Goal: Task Accomplishment & Management: Use online tool/utility

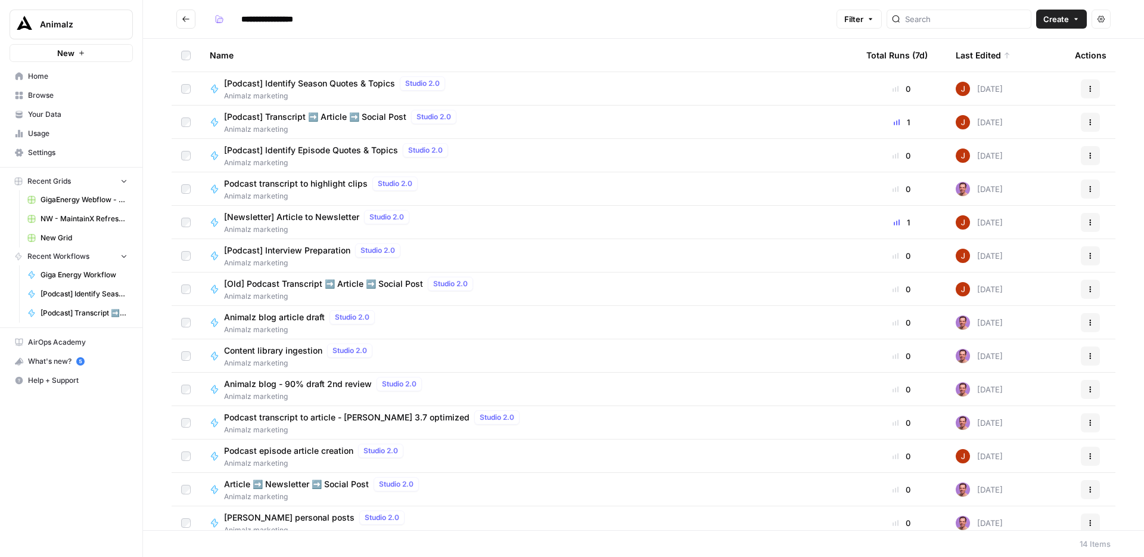
scroll to position [10, 0]
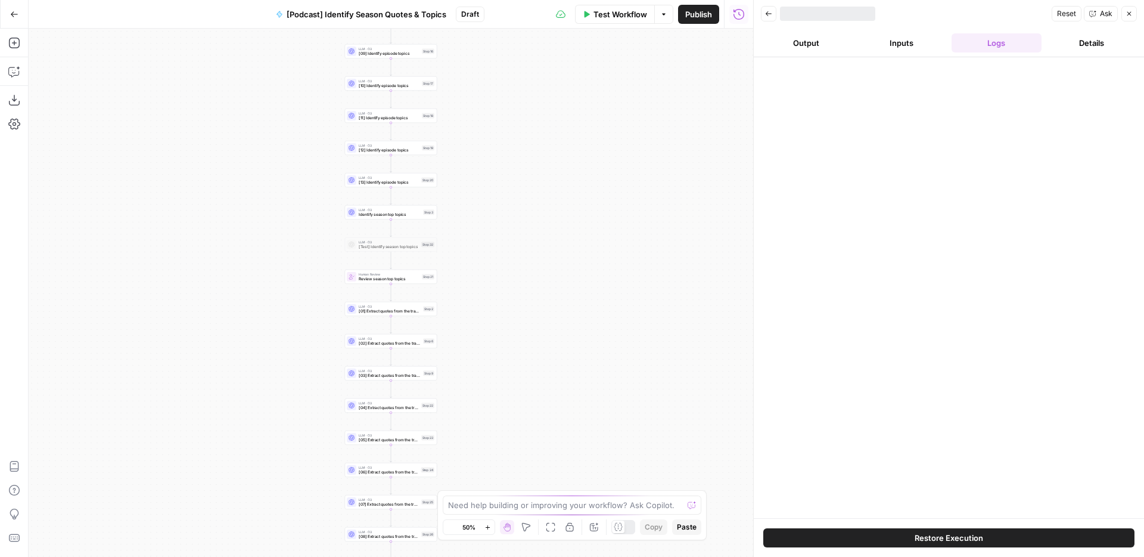
click at [21, 17] on button "Go Back" at bounding box center [14, 14] width 21 height 21
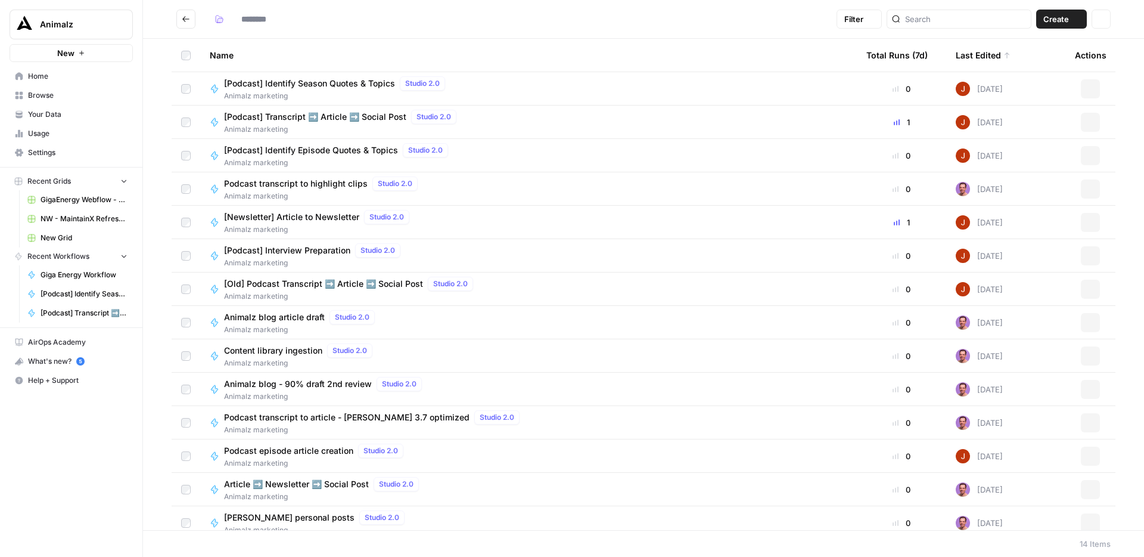
type input "**********"
click at [384, 113] on span "[Podcast] Transcript ➡️ Article ➡️ Social Post" at bounding box center [315, 117] width 182 height 12
